Goal: Task Accomplishment & Management: Manage account settings

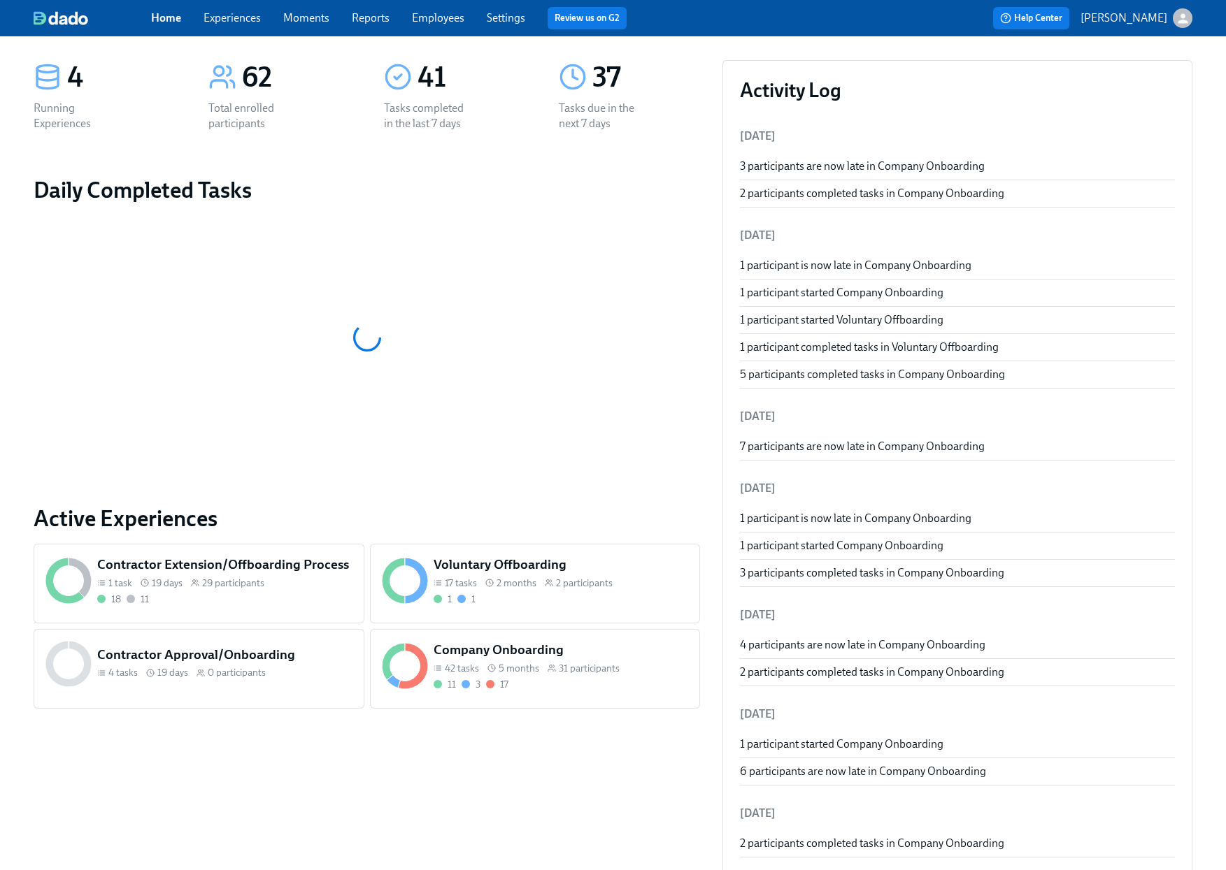
scroll to position [122, 0]
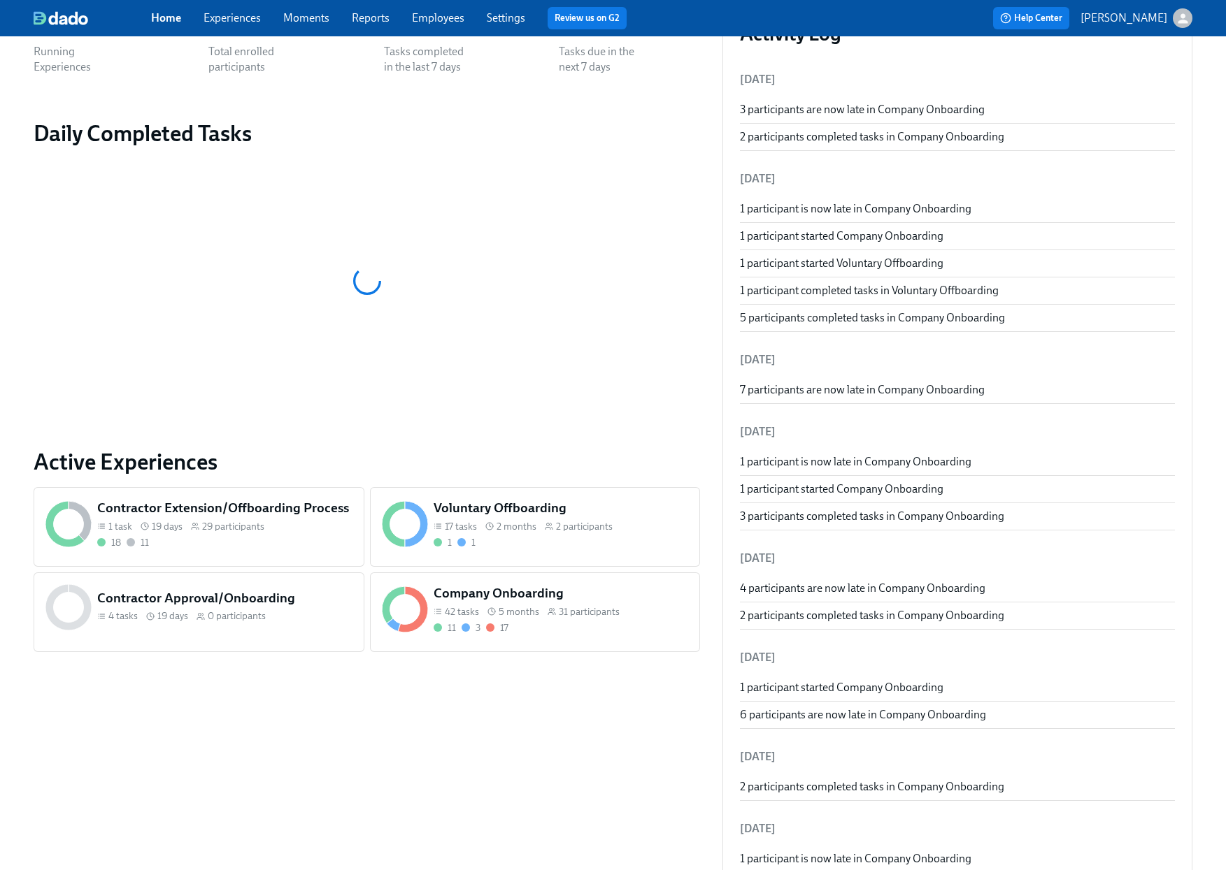
click at [593, 620] on div "Company Onboarding 42 tasks 5 months 31 participants 11 3 17" at bounding box center [561, 610] width 260 height 56
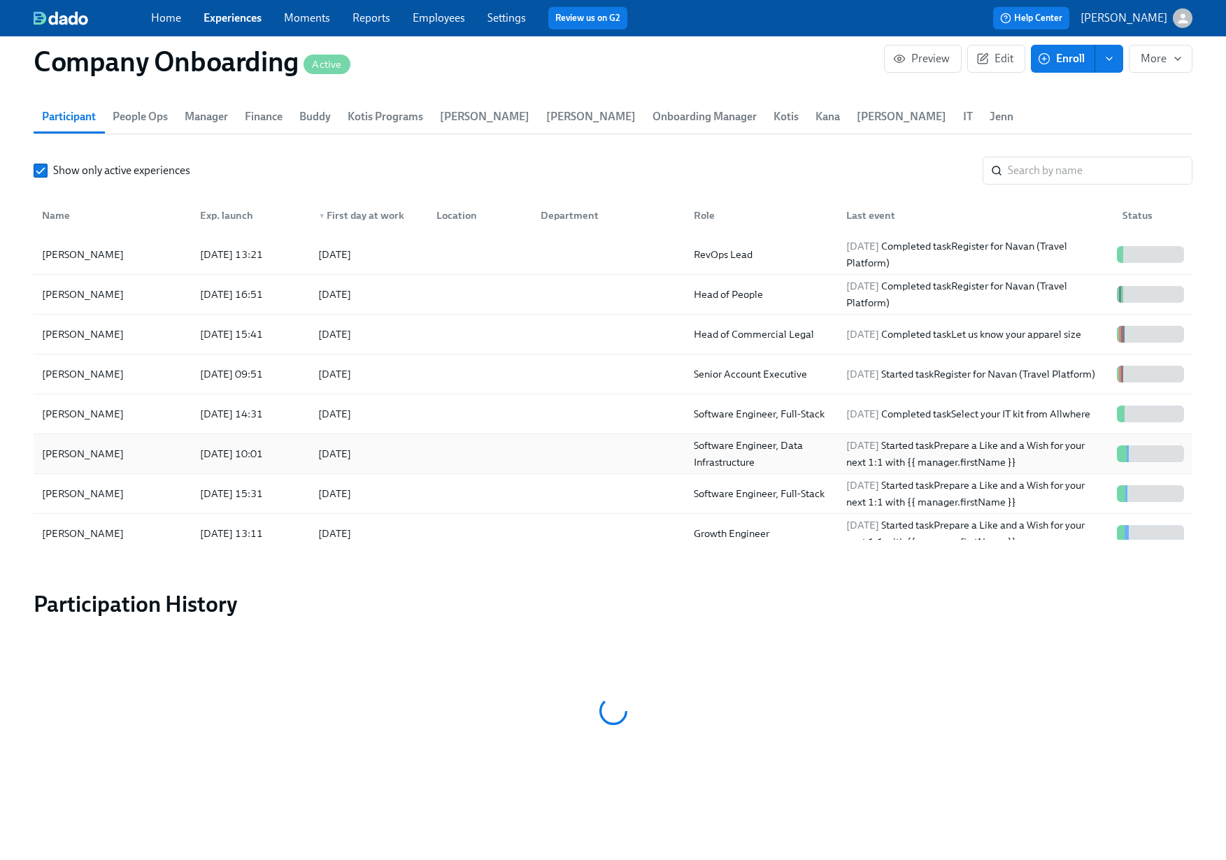
scroll to position [0, 24517]
click at [236, 22] on link "Experiences" at bounding box center [232, 17] width 58 height 13
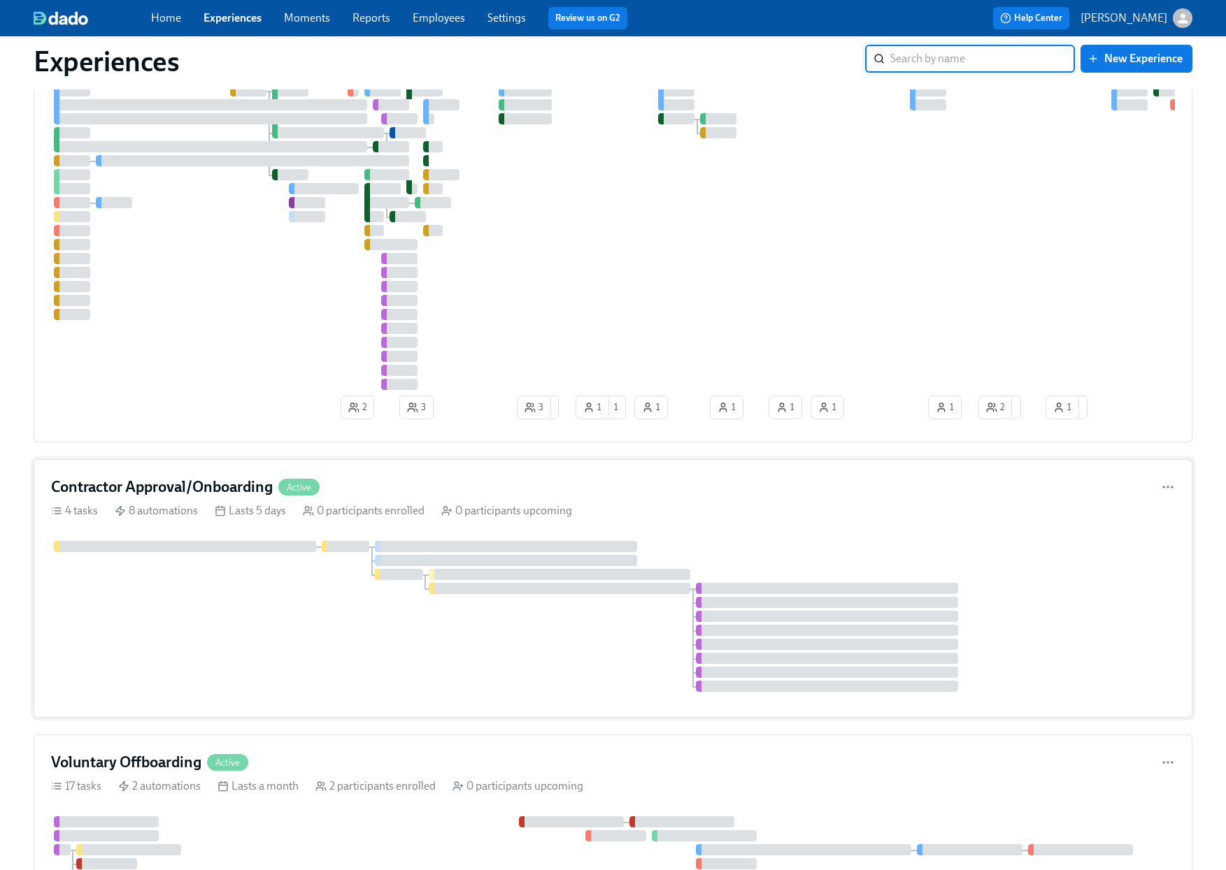
scroll to position [410, 0]
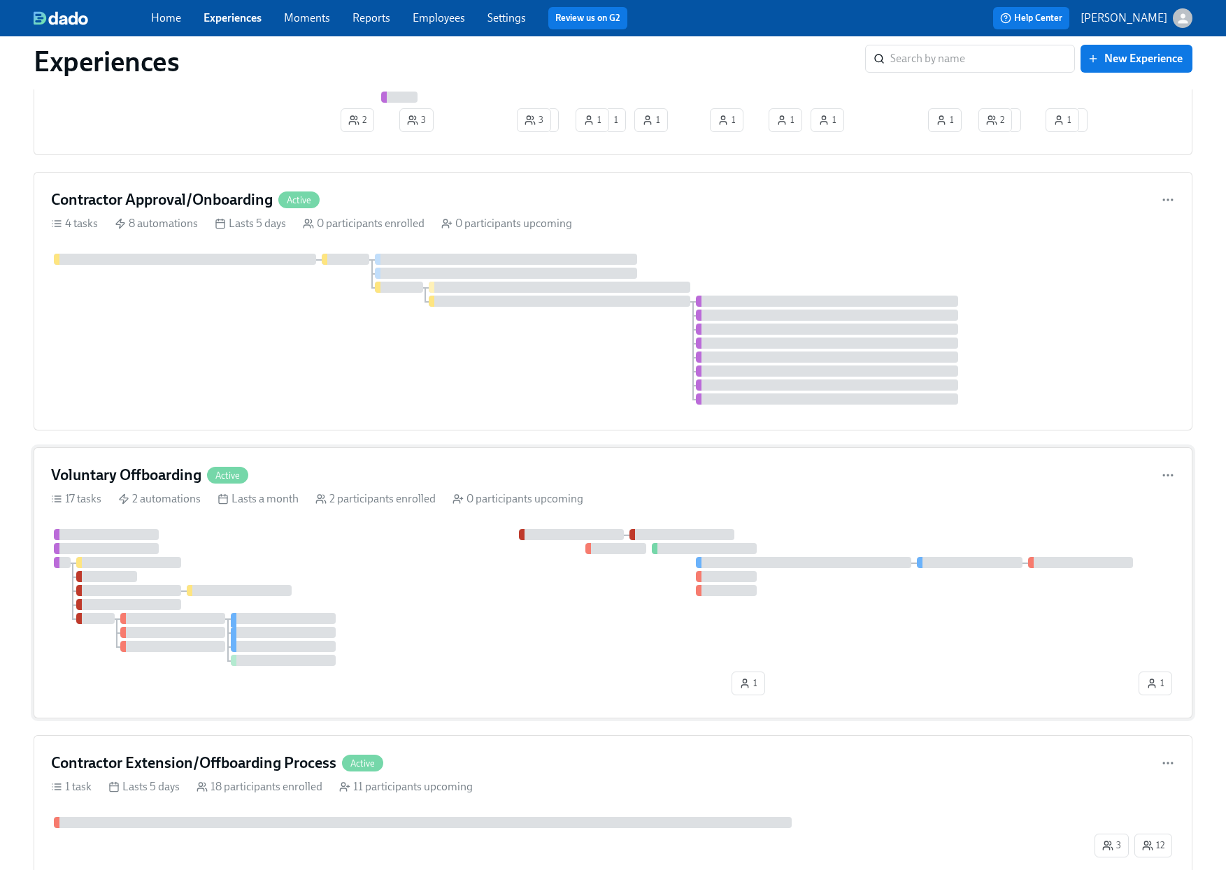
click at [745, 504] on div "17 tasks 2 automations Lasts a month 2 participants enrolled 0 participants upc…" at bounding box center [612, 498] width 1123 height 15
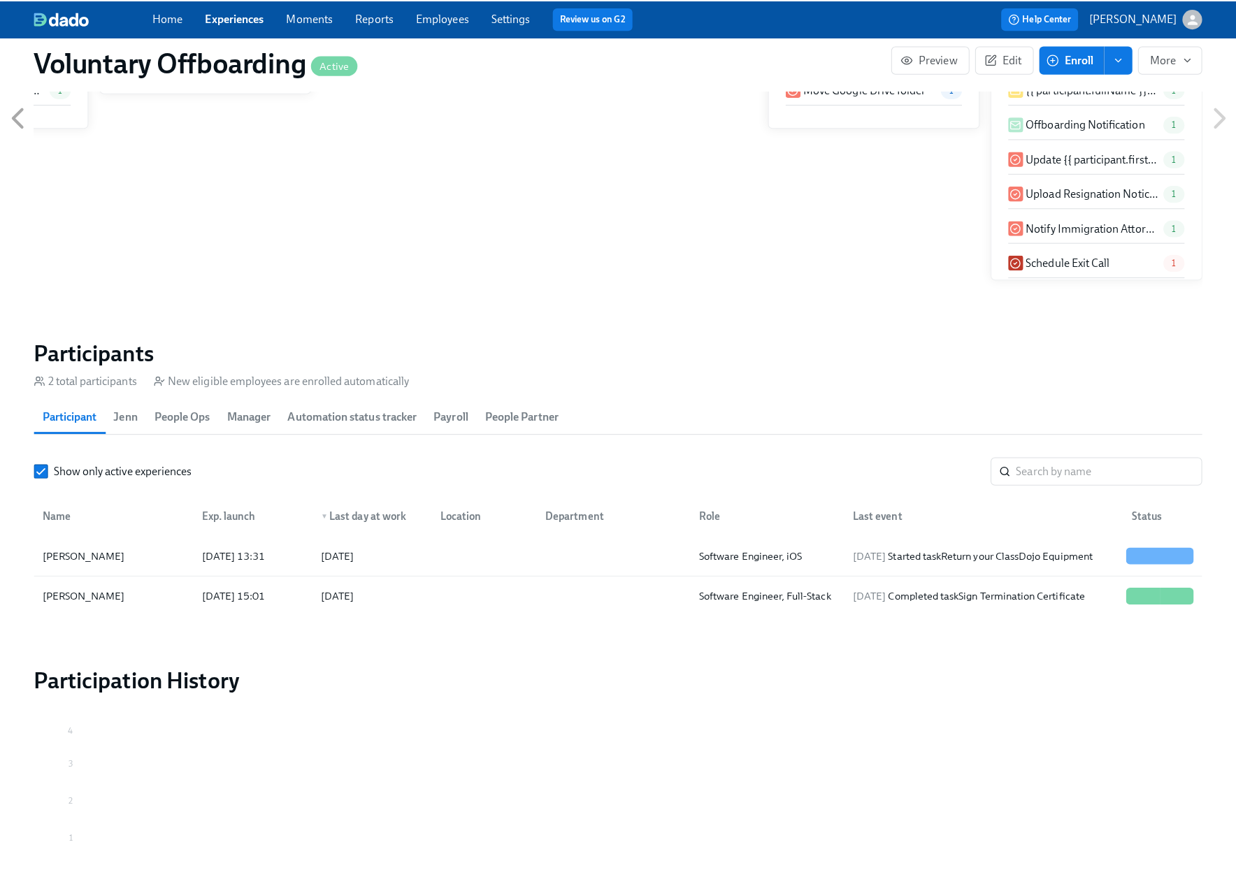
scroll to position [1061, 0]
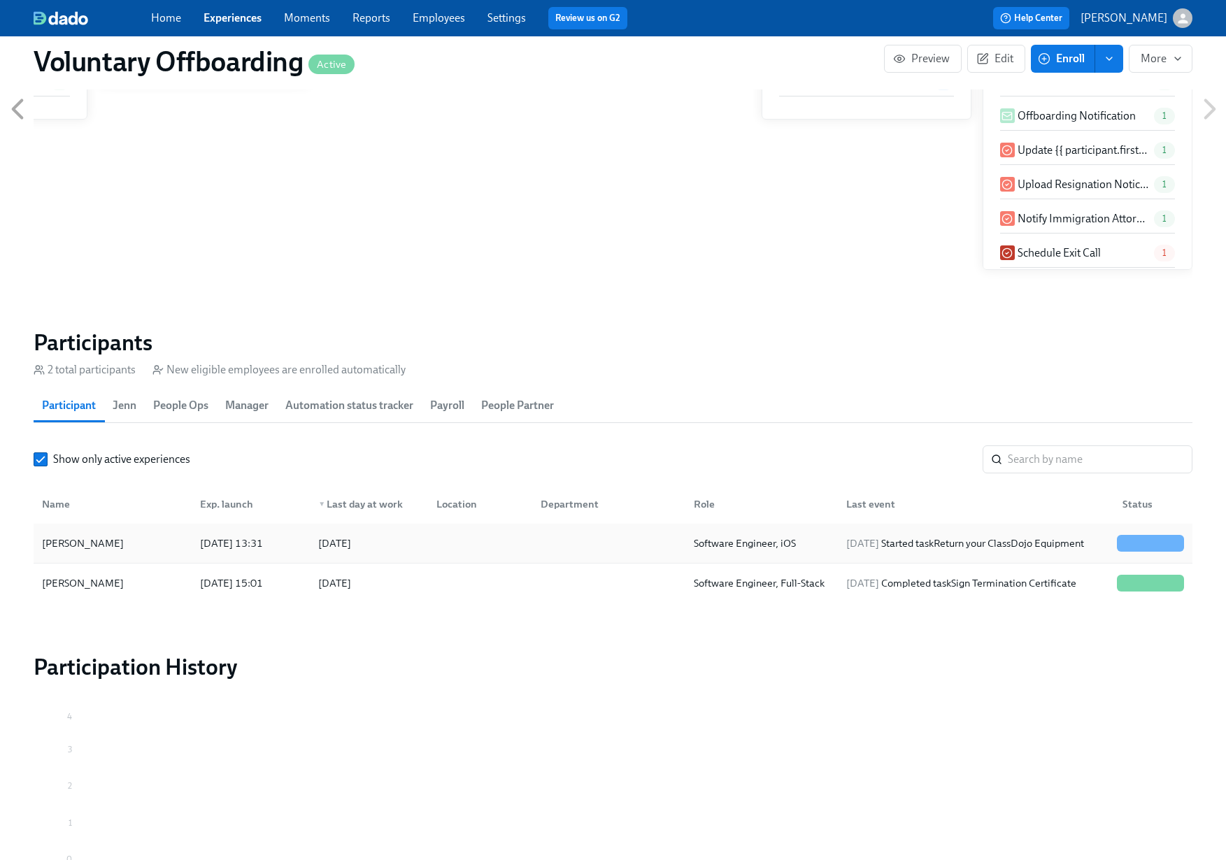
click at [576, 531] on div at bounding box center [605, 543] width 152 height 28
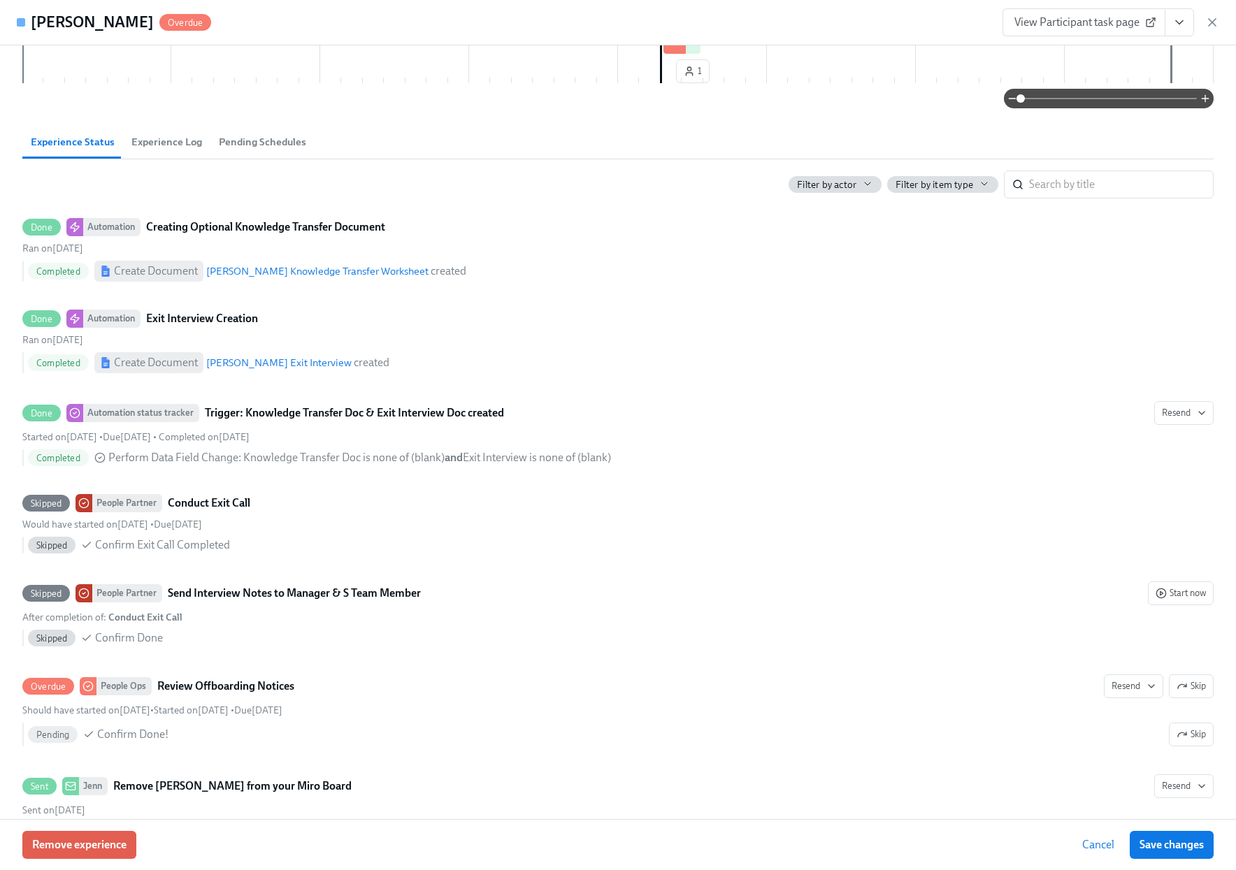
scroll to position [773, 0]
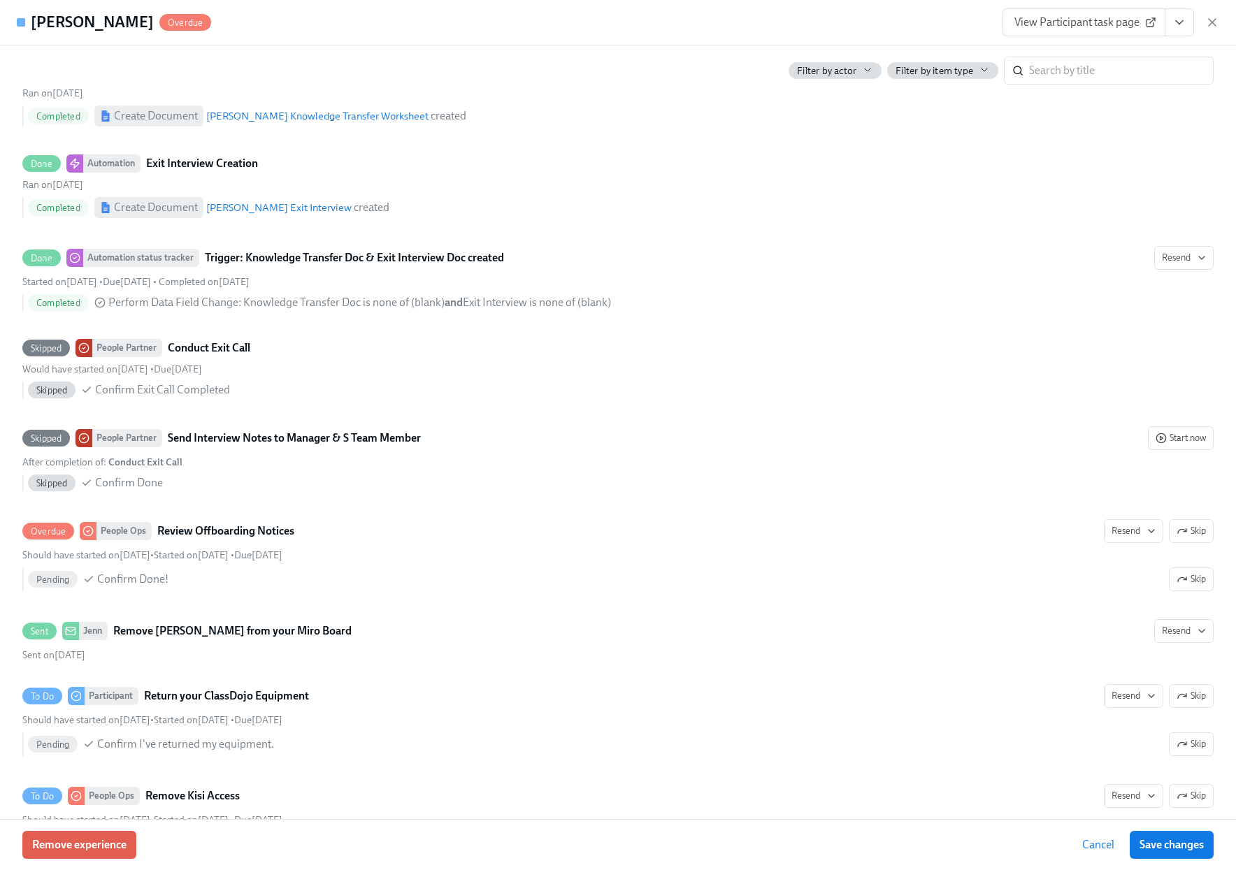
click at [1177, 27] on icon "View task page" at bounding box center [1179, 22] width 14 height 14
click at [1101, 119] on link "View People Ops task page" at bounding box center [1063, 124] width 128 height 15
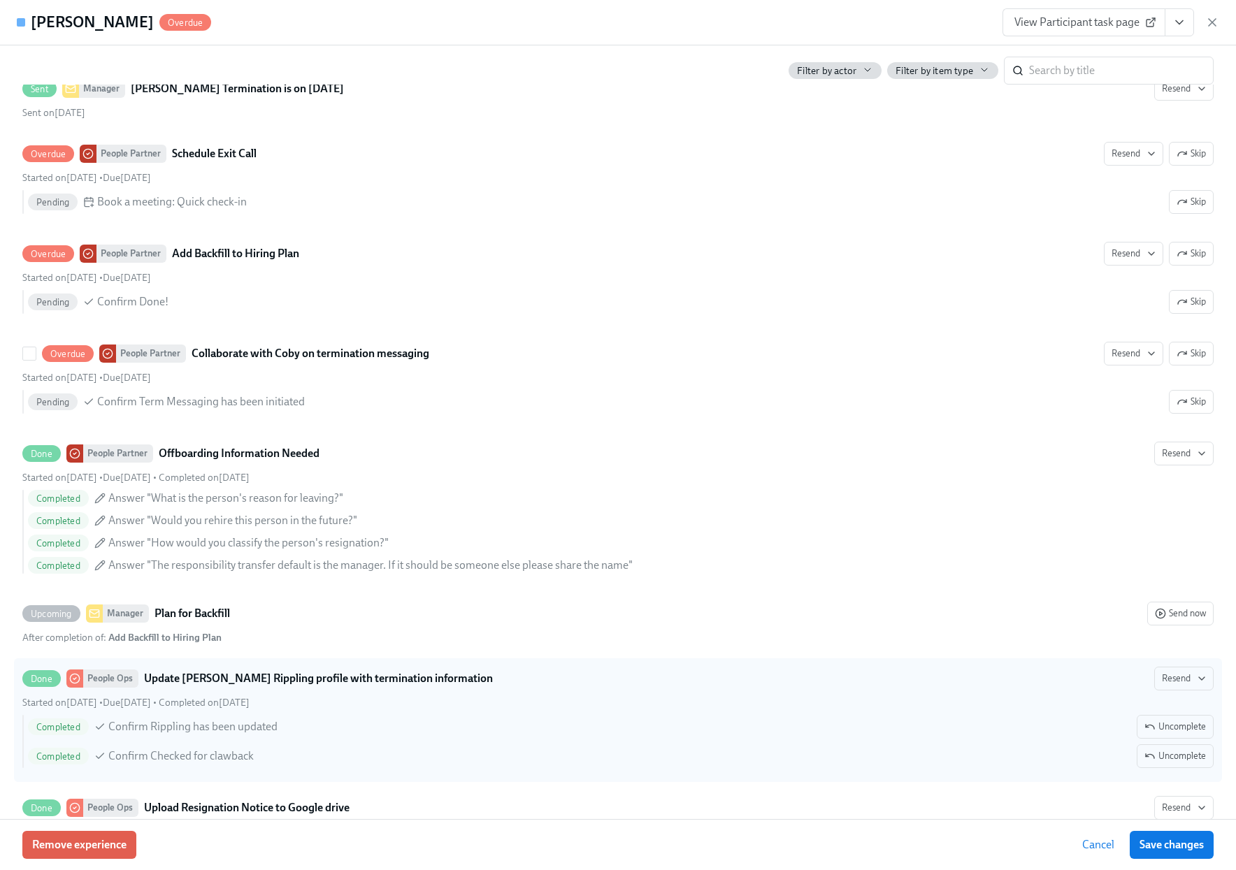
scroll to position [1663, 0]
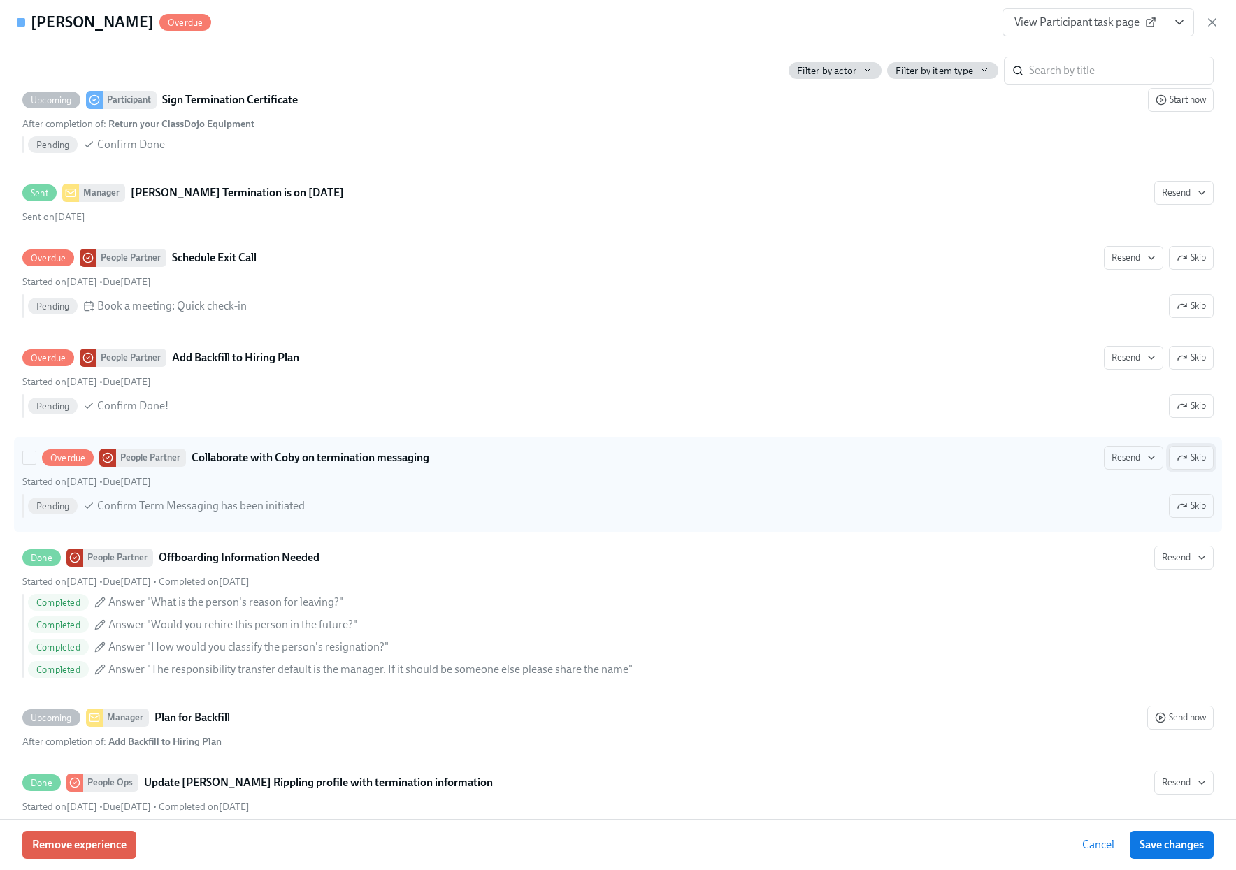
click at [1177, 461] on icon "button" at bounding box center [1182, 457] width 11 height 11
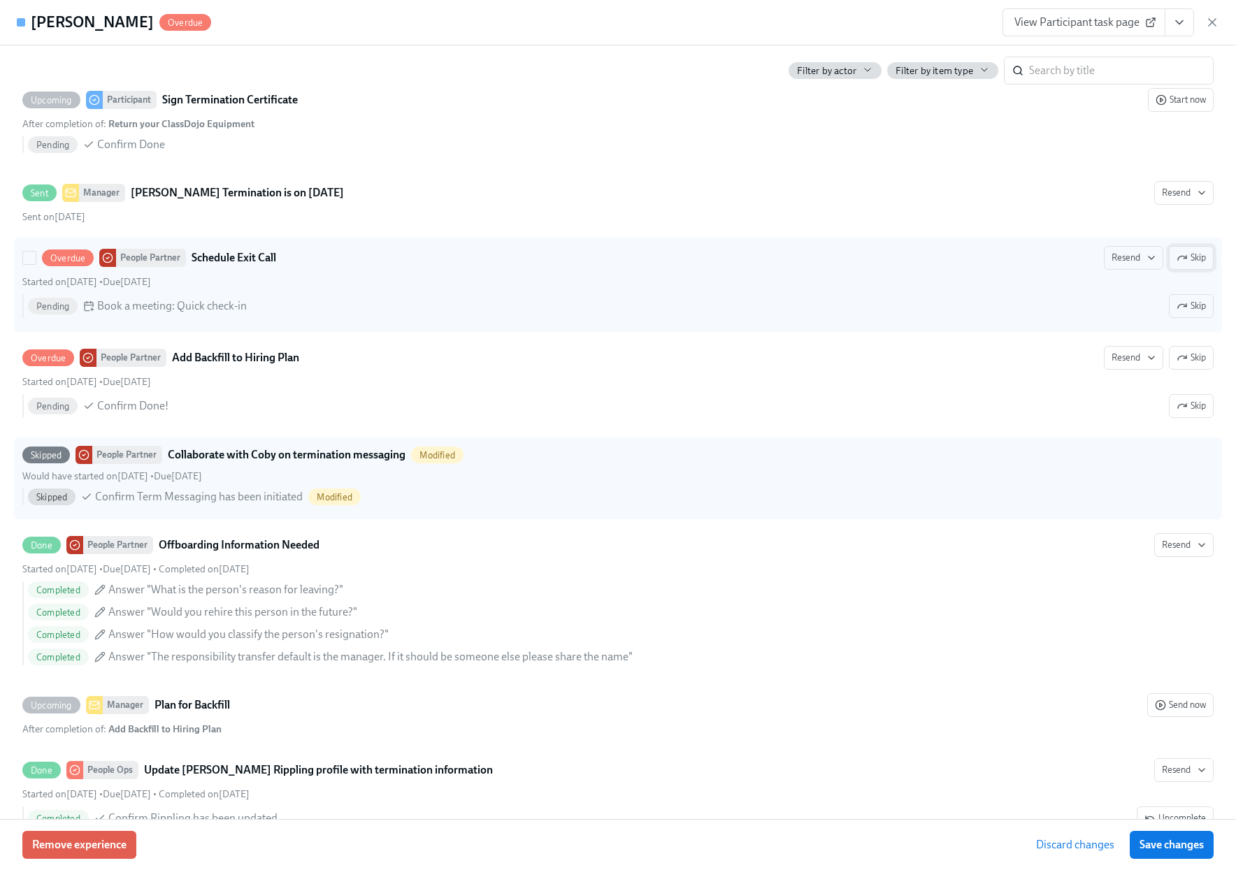
click at [1184, 254] on span "Skip" at bounding box center [1191, 258] width 29 height 14
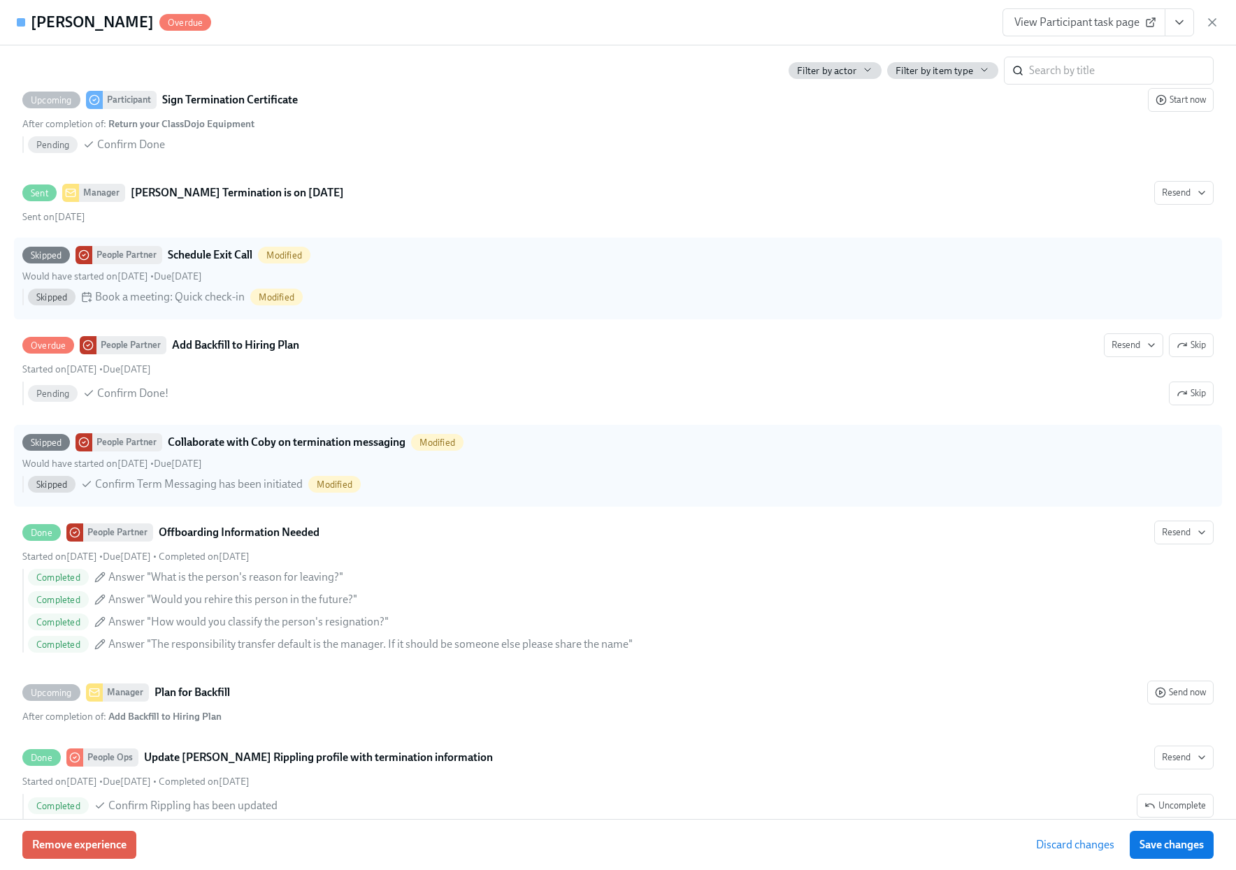
drag, startPoint x: 1160, startPoint y: 840, endPoint x: 877, endPoint y: 668, distance: 331.3
click at [1160, 840] on span "Save changes" at bounding box center [1172, 845] width 64 height 14
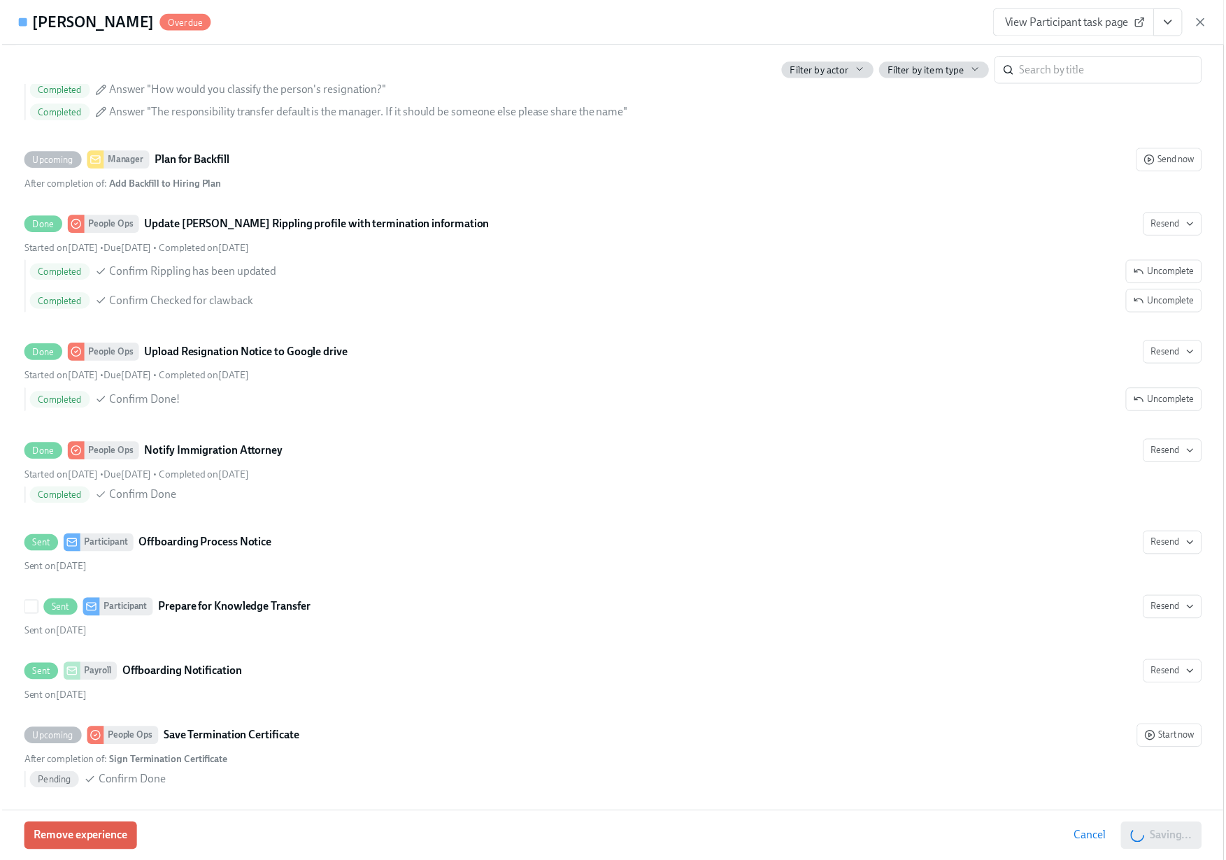
scroll to position [2202, 0]
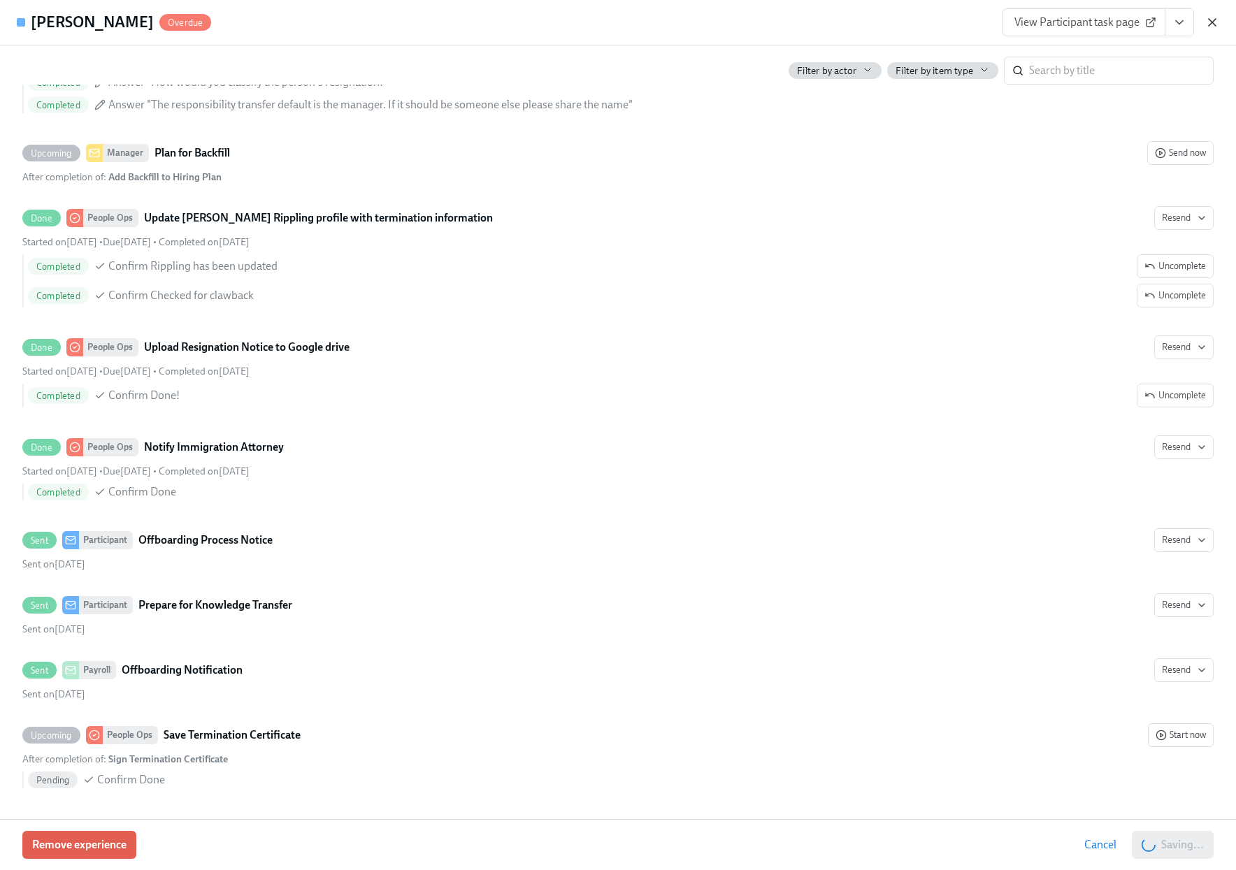
click at [1209, 19] on icon "button" at bounding box center [1212, 22] width 7 height 7
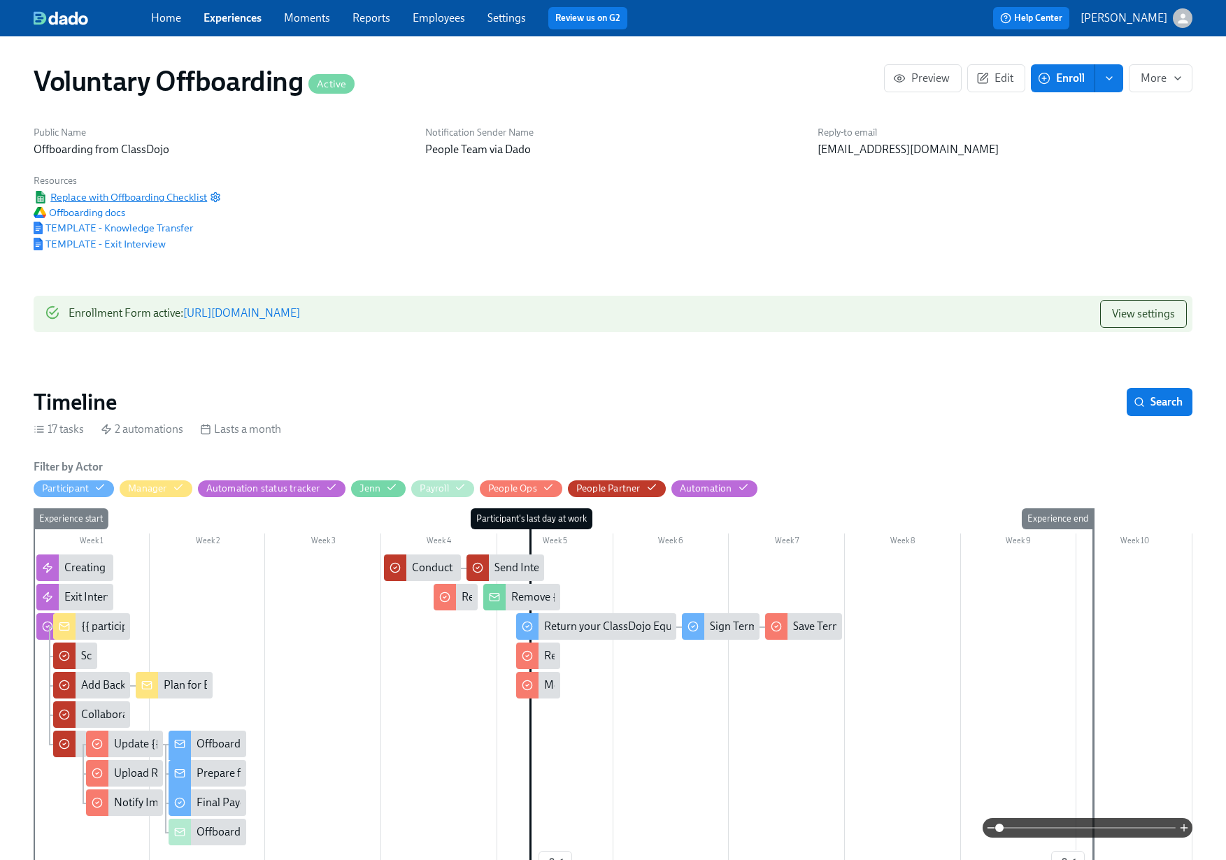
click at [150, 195] on span "Replace with Offboarding Checklist" at bounding box center [120, 197] width 173 height 14
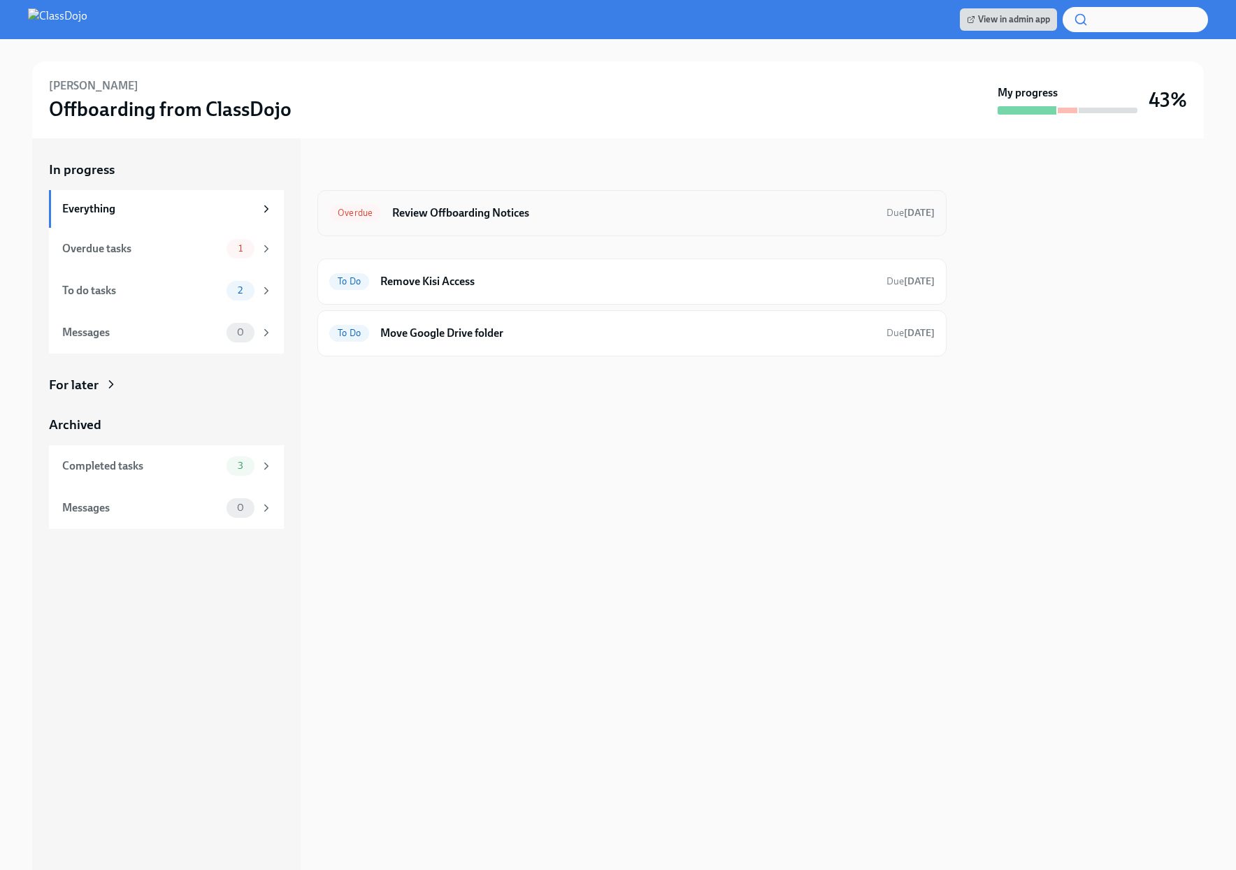
click at [591, 223] on div "Overdue Review Offboarding Notices Due [DATE]" at bounding box center [631, 213] width 605 height 22
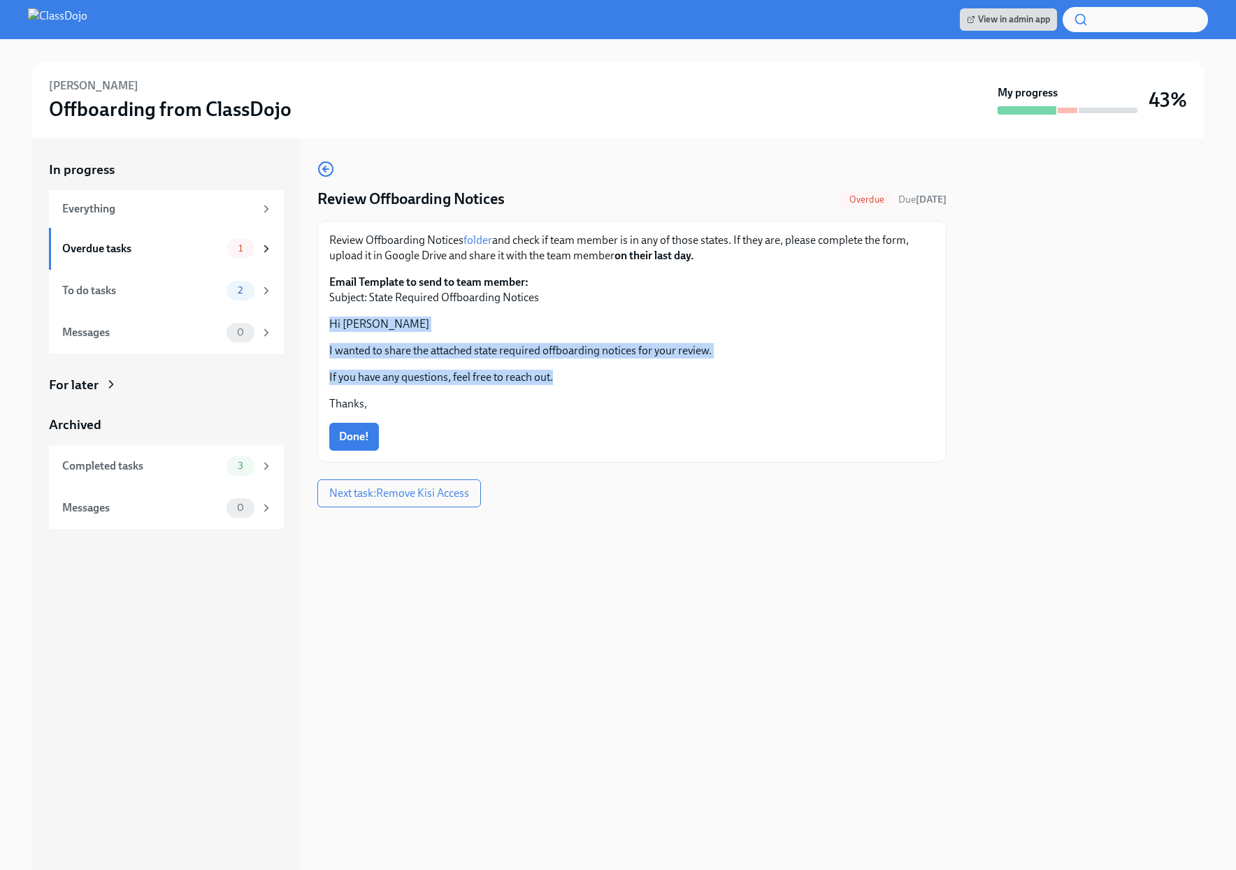
drag, startPoint x: 612, startPoint y: 380, endPoint x: 312, endPoint y: 320, distance: 305.9
click at [312, 320] on div "In progress Everything Overdue tasks 1 To do tasks 2 Messages 0 For later Archi…" at bounding box center [618, 504] width 1172 height 732
copy div "Hi [PERSON_NAME] I wanted to share the attached state required offboarding noti…"
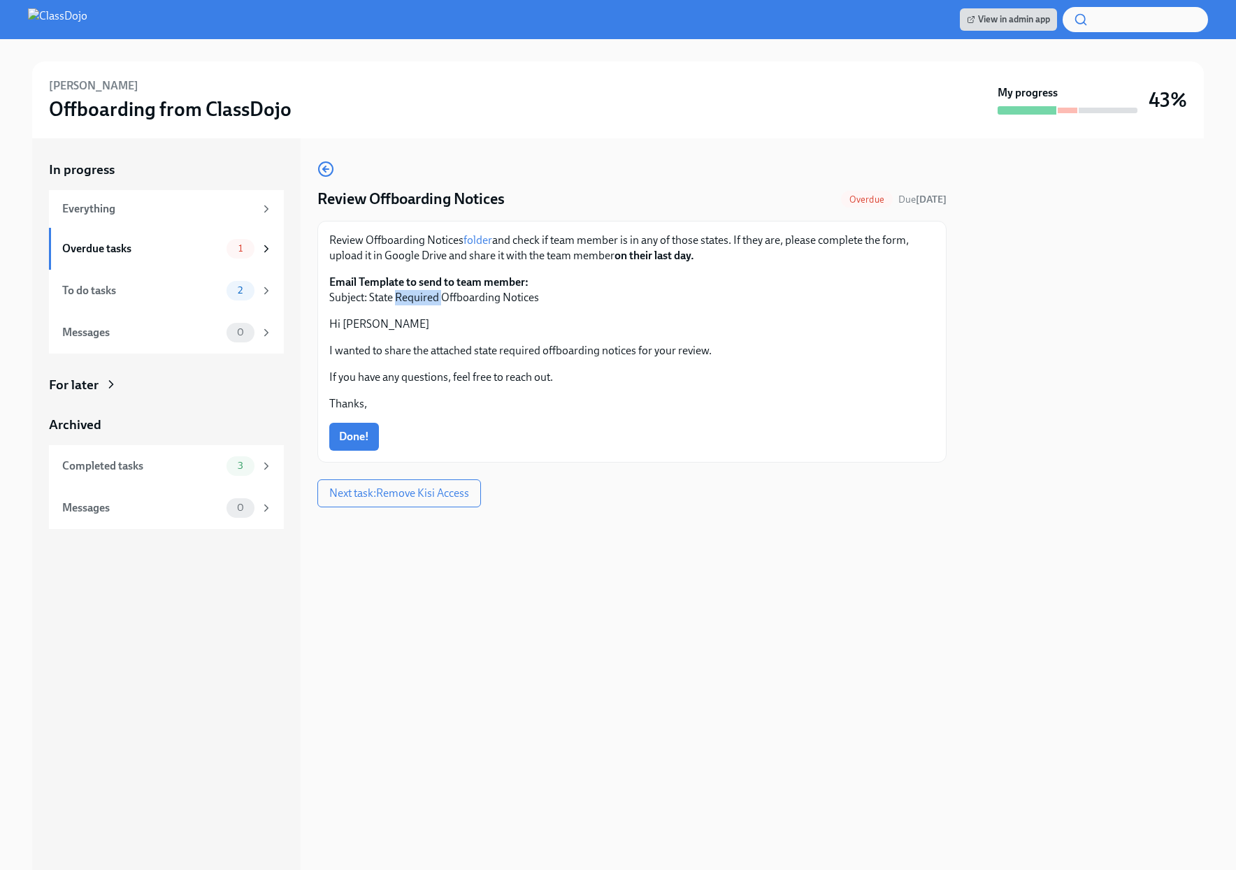
drag, startPoint x: 442, startPoint y: 295, endPoint x: 399, endPoint y: 294, distance: 42.7
click at [399, 294] on p "Email Template to send to team member: Subject: State Required Offboarding Noti…" at bounding box center [631, 290] width 605 height 31
copy p "Required"
click at [354, 436] on span "Done!" at bounding box center [354, 437] width 30 height 14
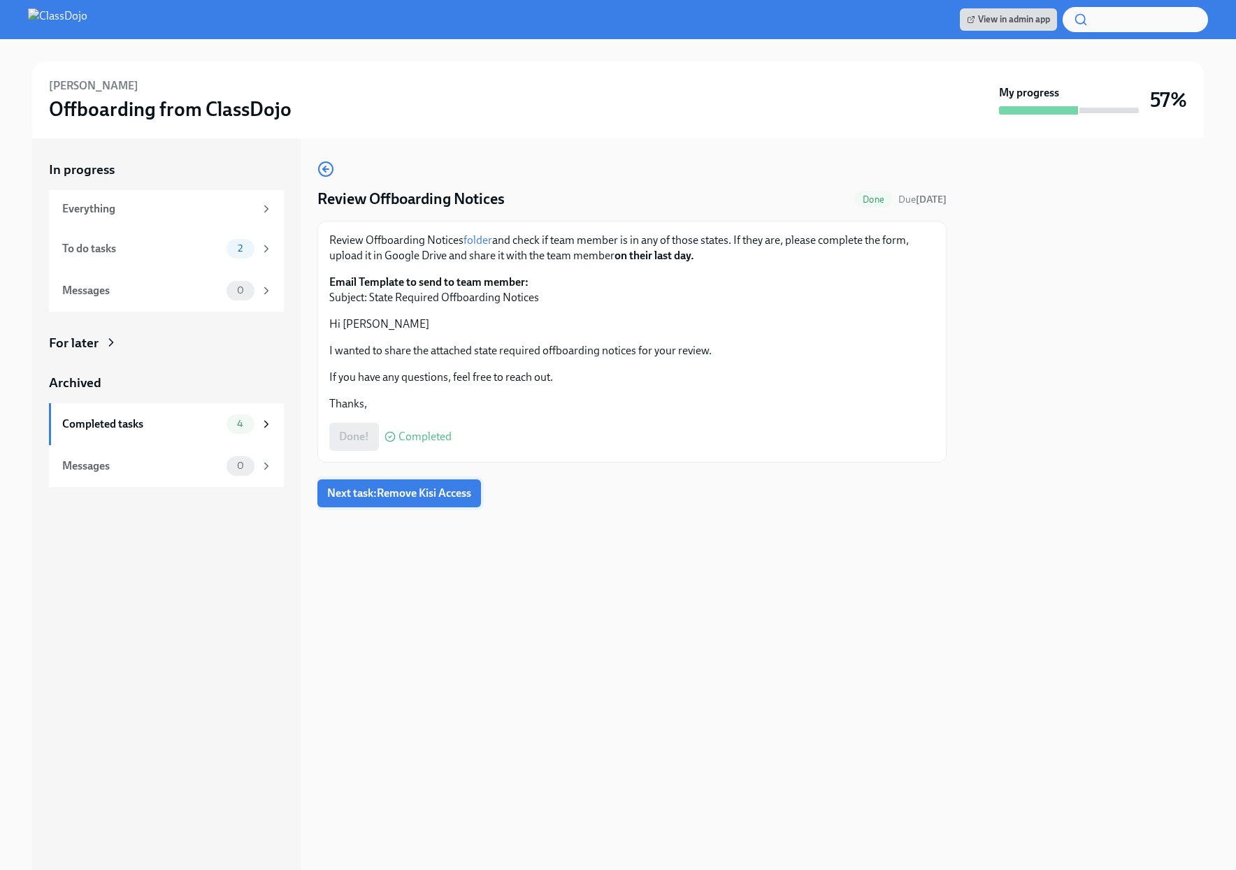
click at [432, 502] on button "Next task : Remove Kisi Access" at bounding box center [399, 494] width 164 height 28
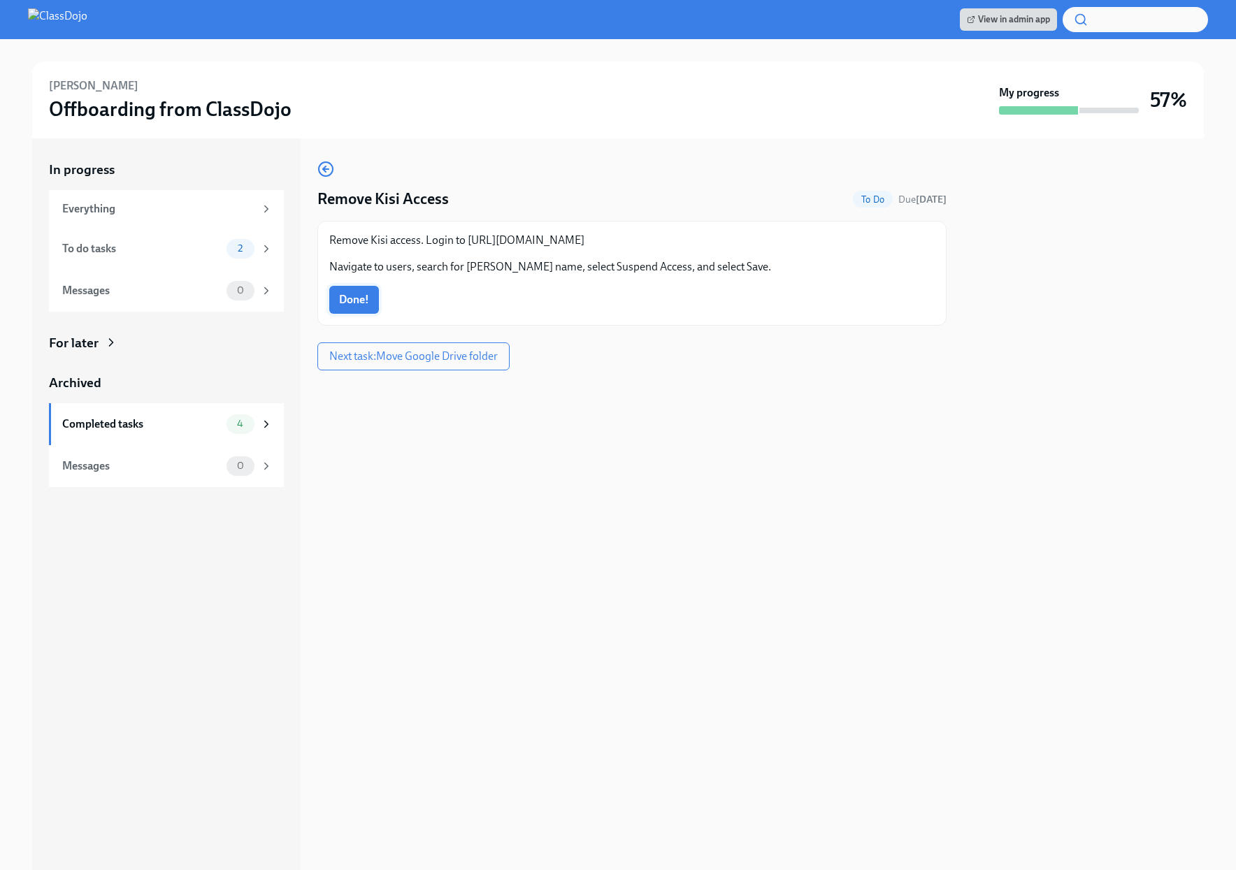
click at [364, 299] on span "Done!" at bounding box center [354, 300] width 30 height 14
click at [424, 356] on span "Next task : Move Google Drive folder" at bounding box center [413, 357] width 173 height 14
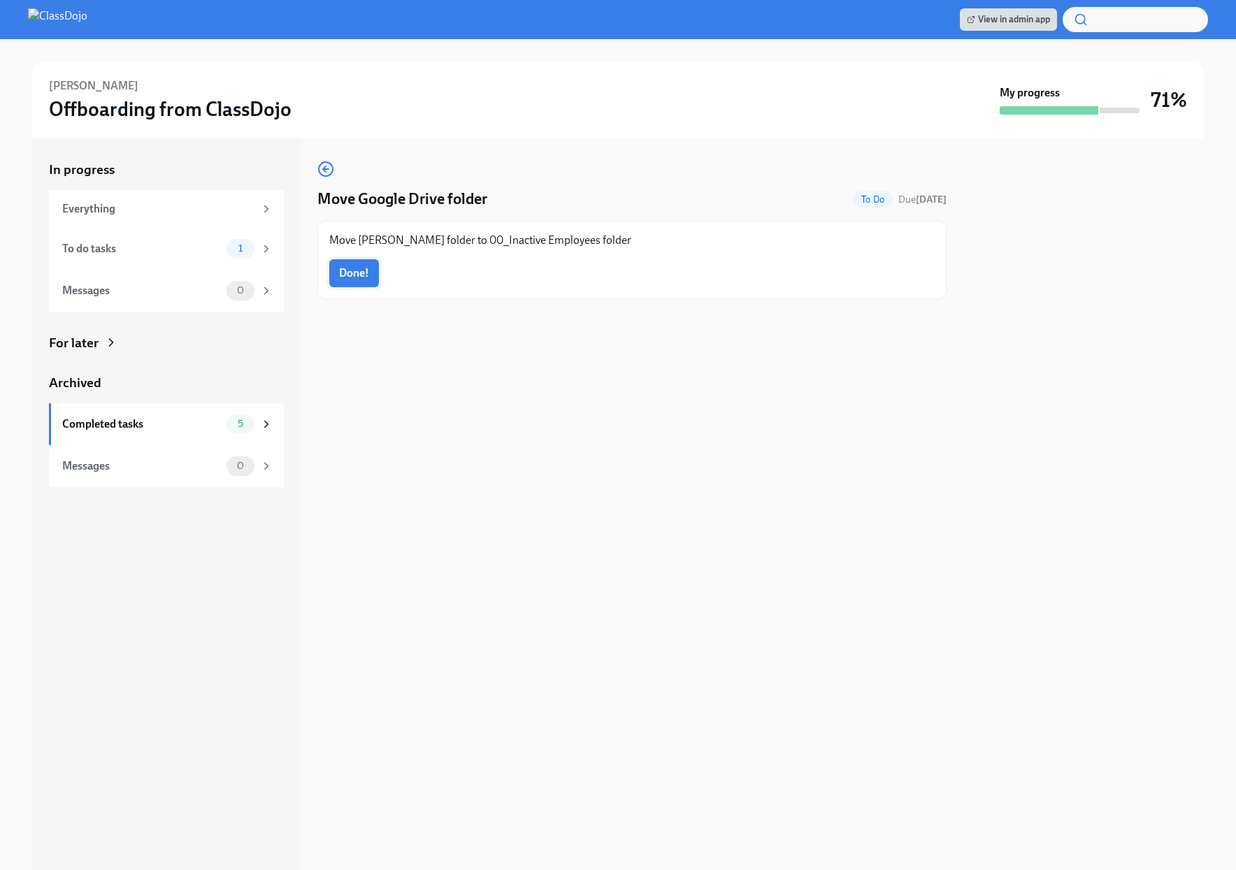
click at [357, 273] on span "Done!" at bounding box center [354, 273] width 30 height 14
